Goal: Navigation & Orientation: Find specific page/section

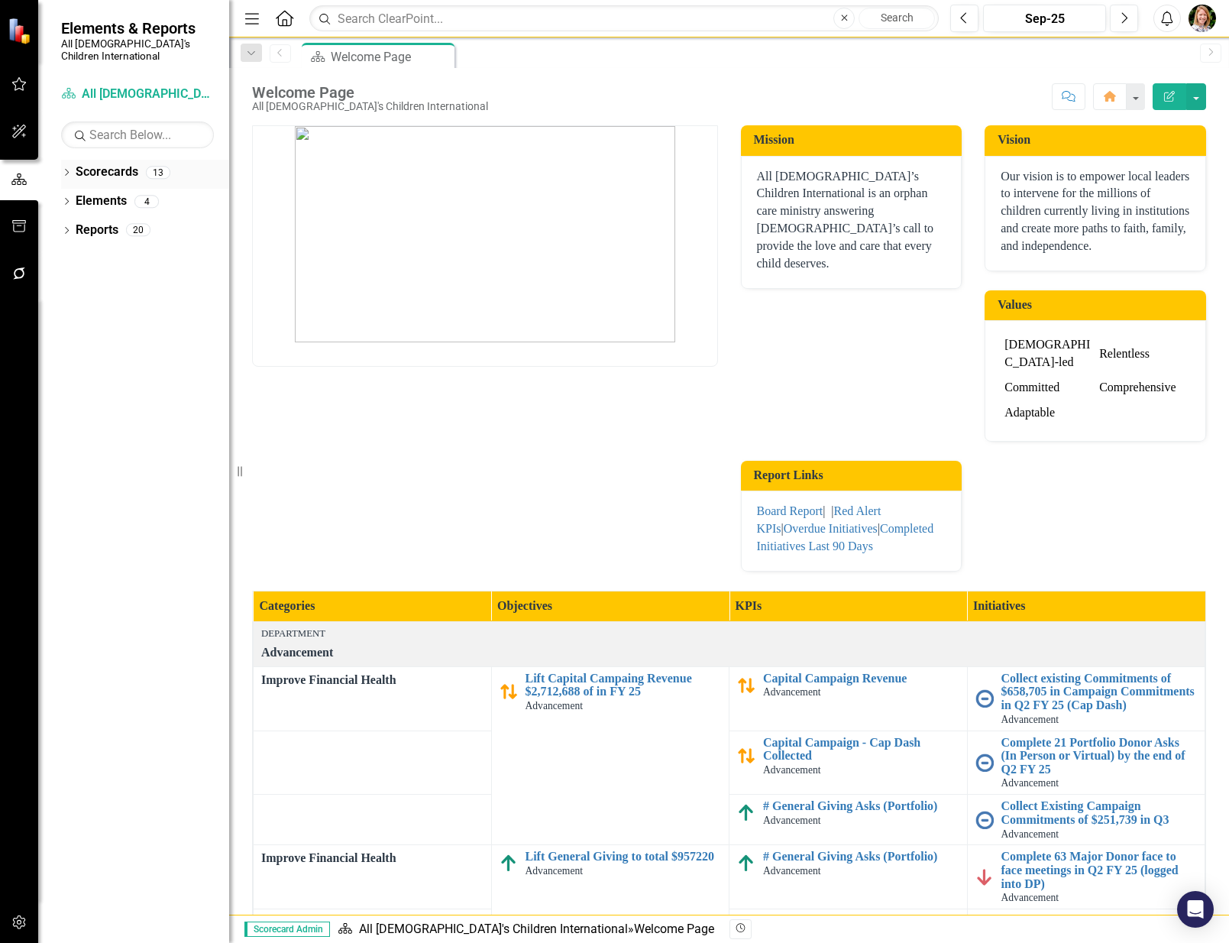
click at [66, 168] on div "Dropdown" at bounding box center [66, 174] width 11 height 13
click at [74, 197] on icon at bounding box center [75, 201] width 4 height 8
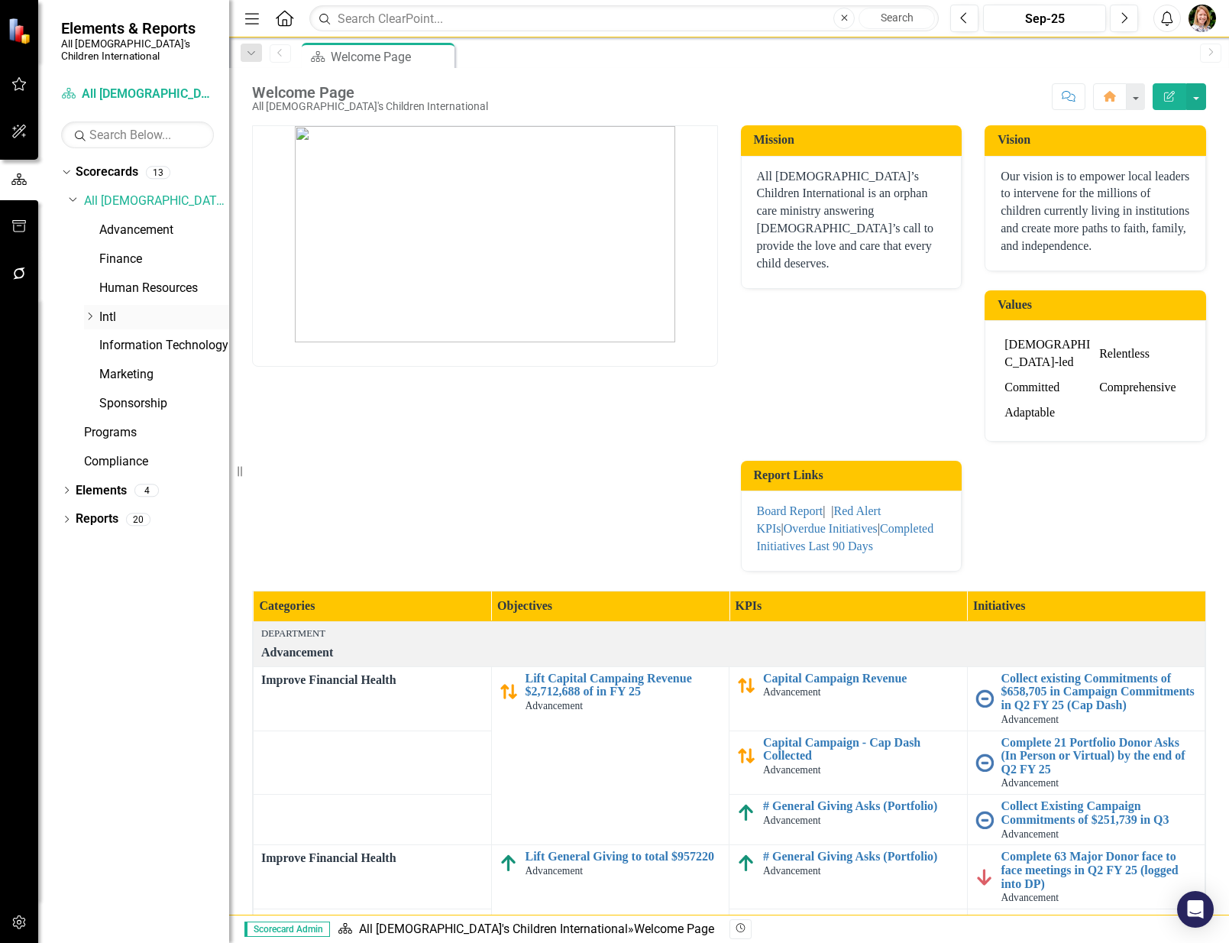
click at [84, 312] on icon "Dropdown" at bounding box center [89, 316] width 11 height 9
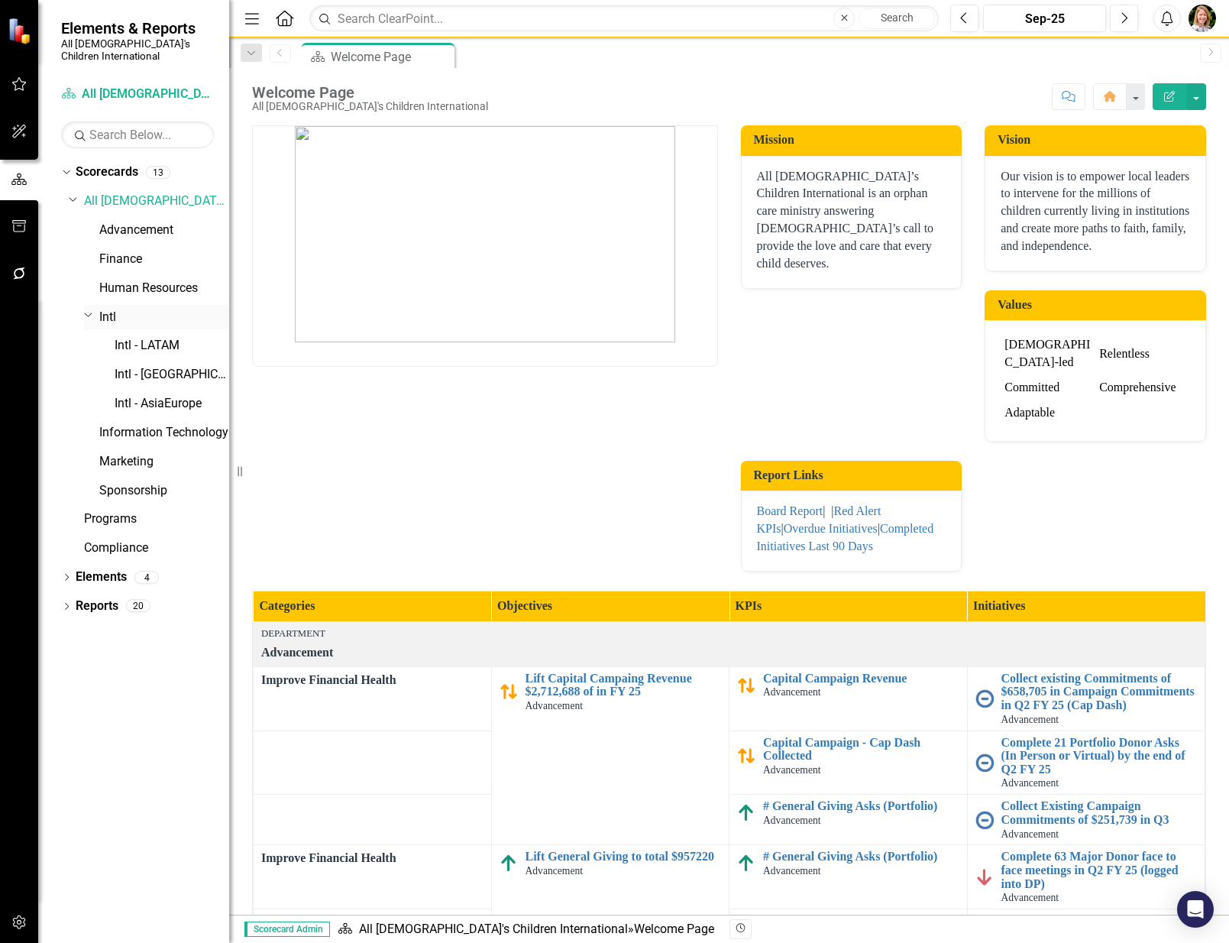
click at [110, 309] on link "Intl" at bounding box center [164, 318] width 130 height 18
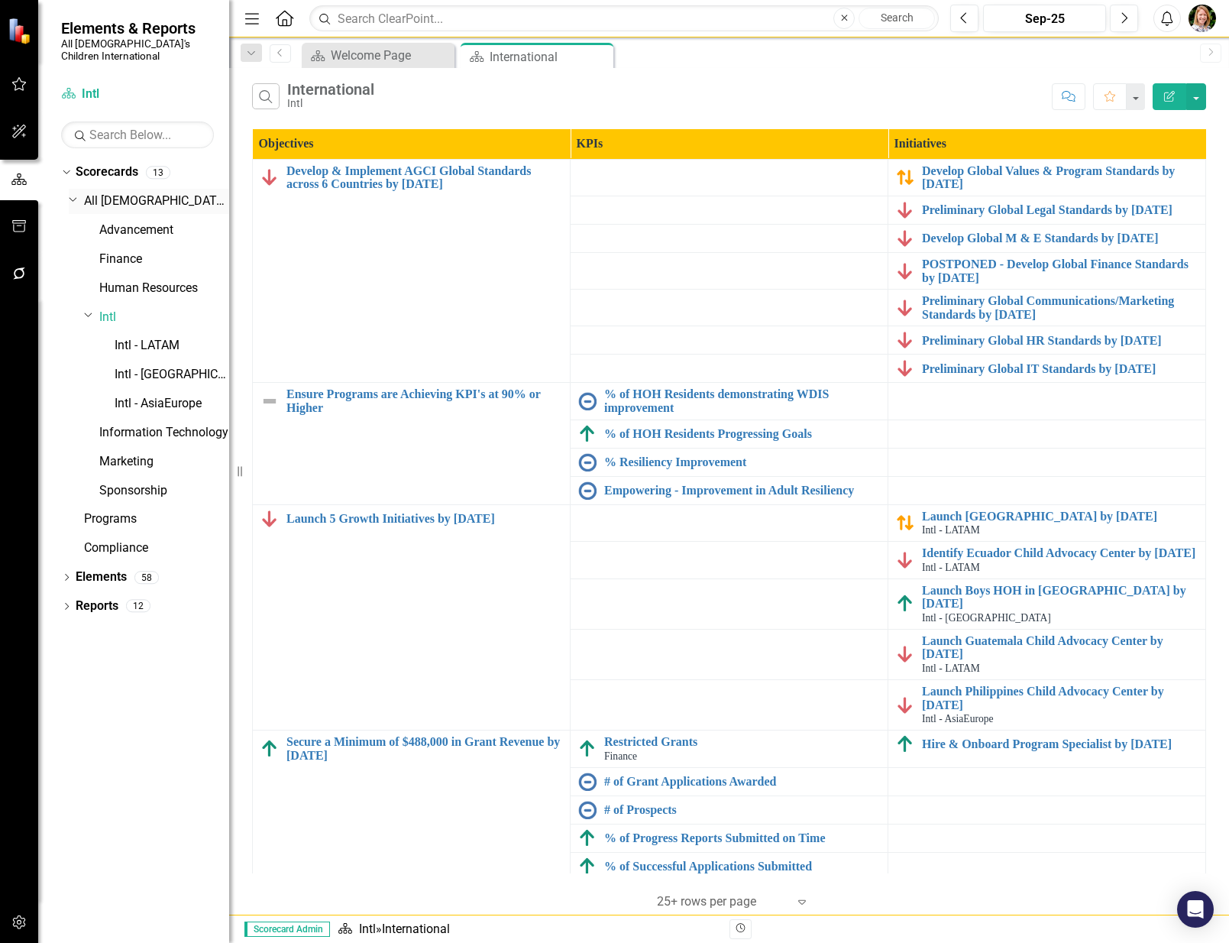
click at [96, 193] on link "All [DEMOGRAPHIC_DATA]'s Children International" at bounding box center [156, 202] width 145 height 18
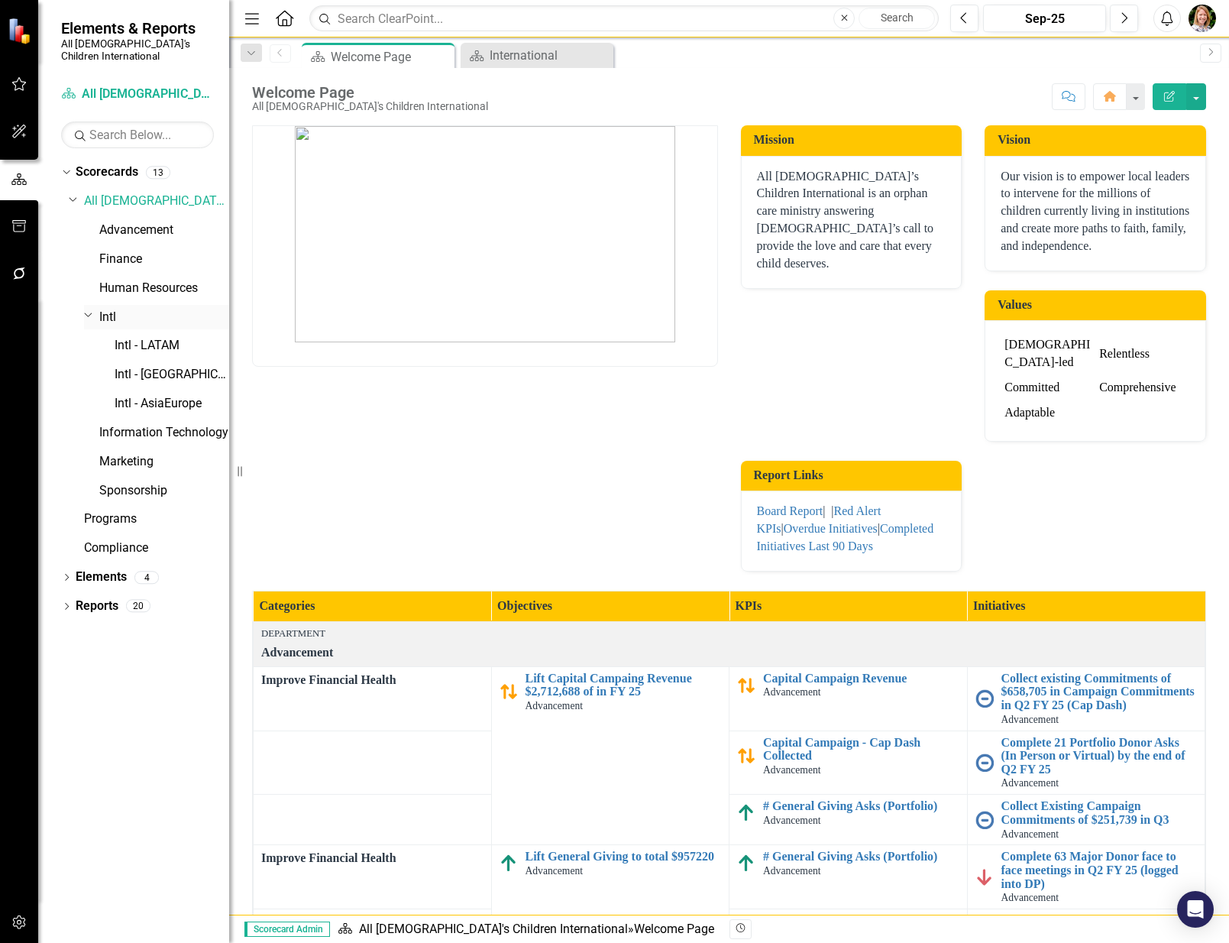
click at [115, 309] on link "Intl" at bounding box center [164, 318] width 130 height 18
